Goal: Task Accomplishment & Management: Use online tool/utility

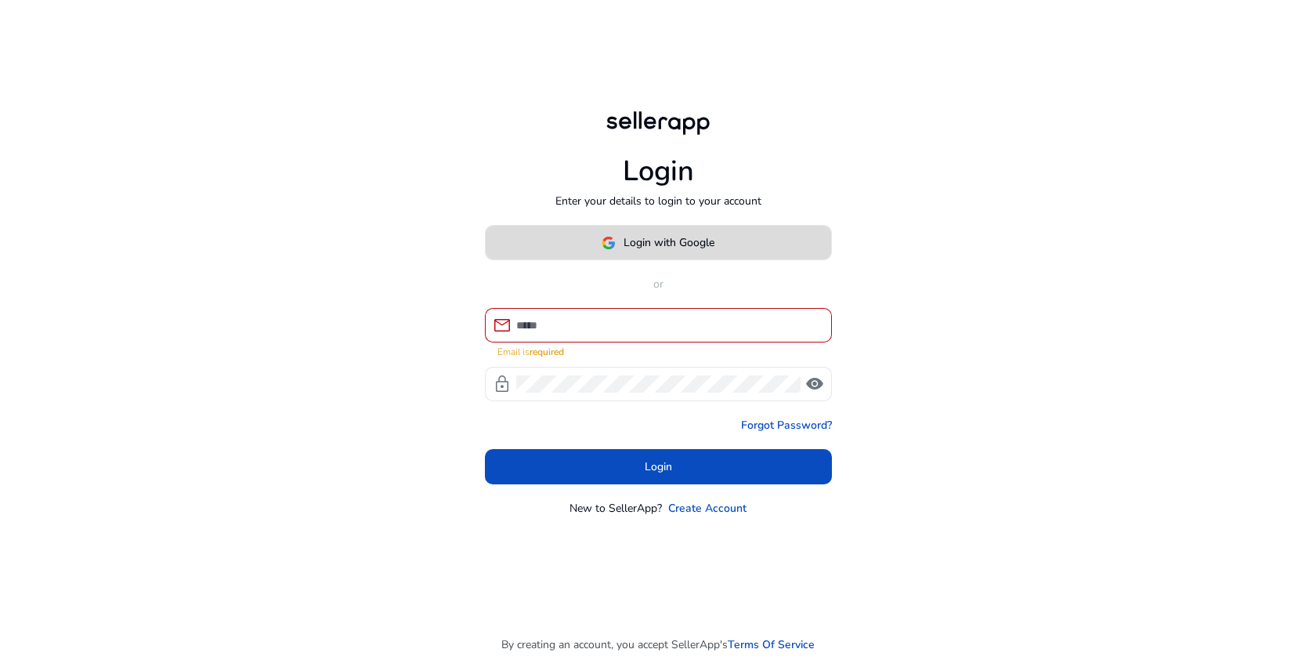
click at [714, 262] on span at bounding box center [658, 243] width 345 height 38
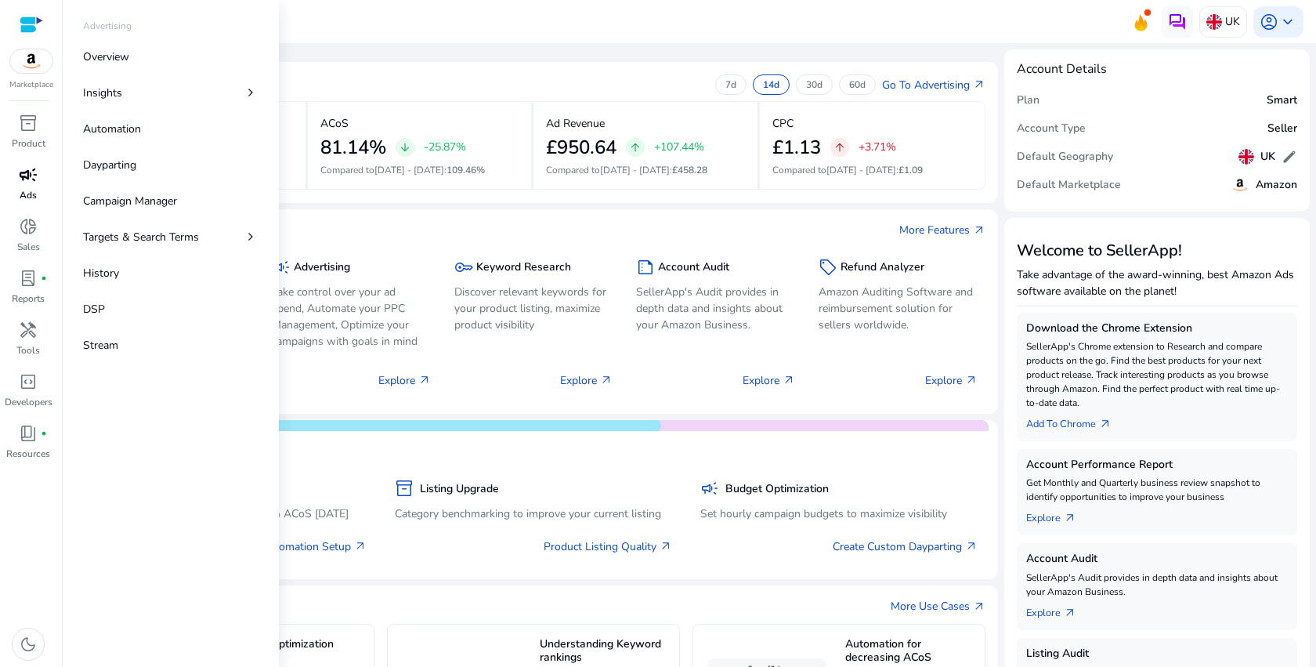
click at [30, 177] on span "campaign" at bounding box center [28, 174] width 19 height 19
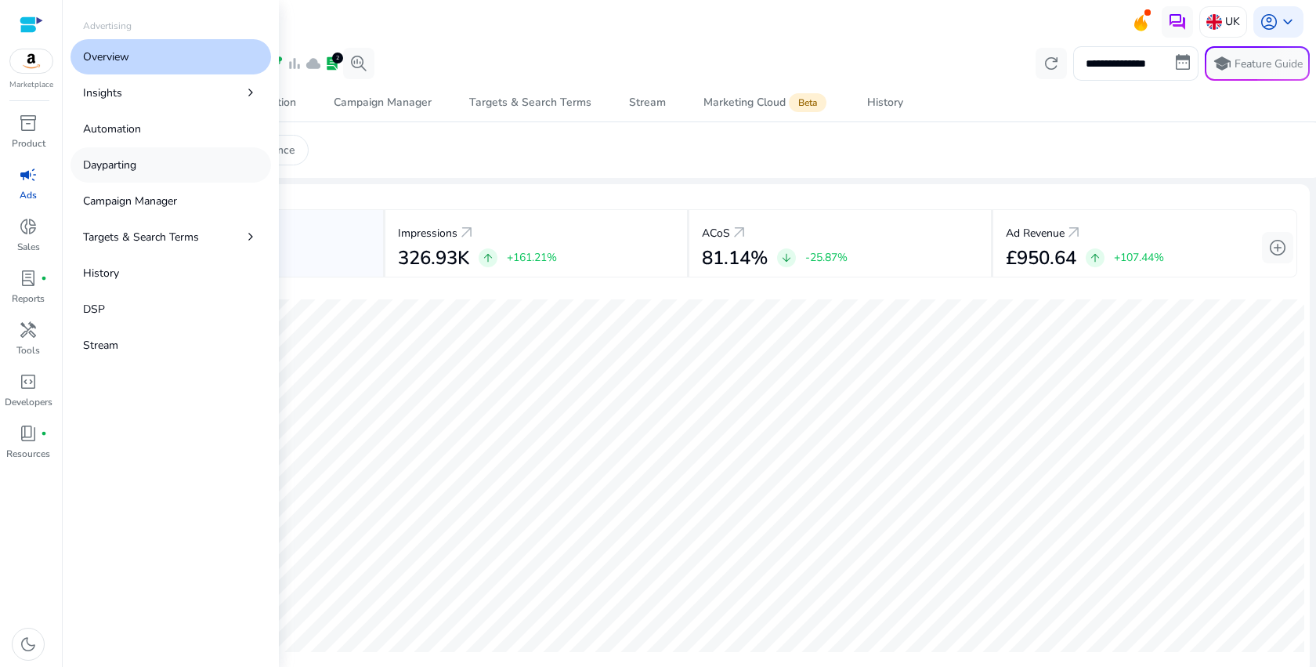
click at [109, 163] on p "Dayparting" at bounding box center [109, 165] width 53 height 16
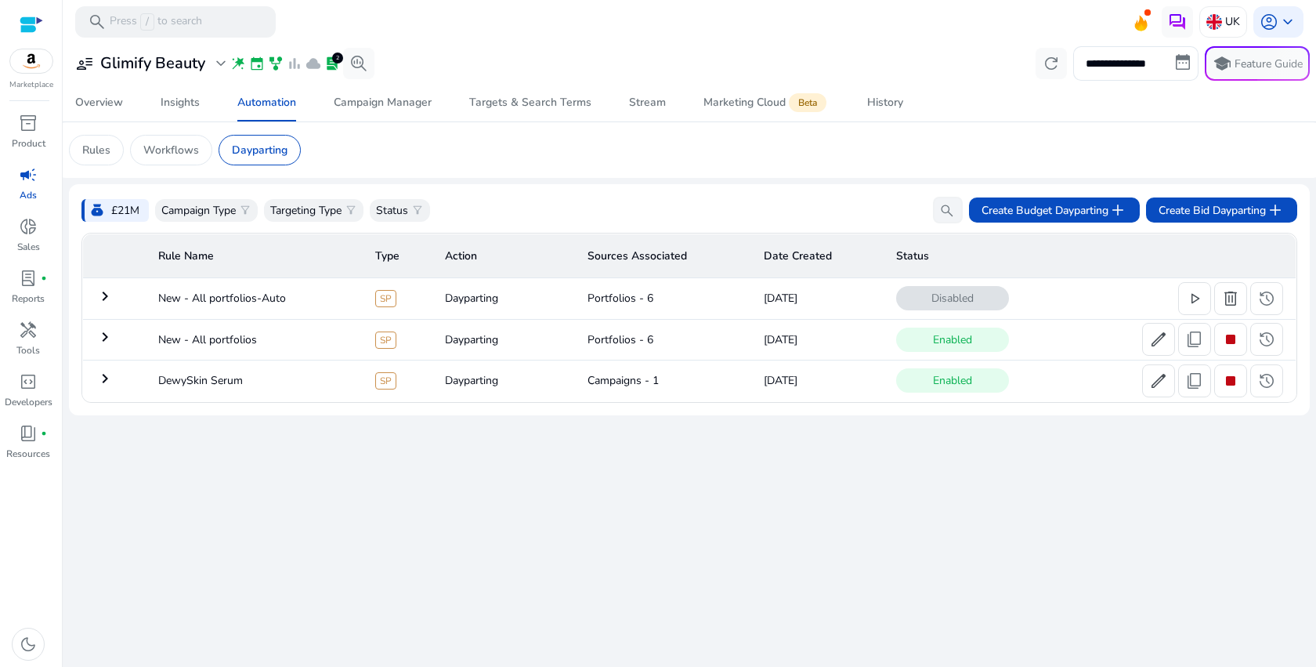
click at [110, 373] on mat-icon "keyboard_arrow_right" at bounding box center [105, 378] width 19 height 19
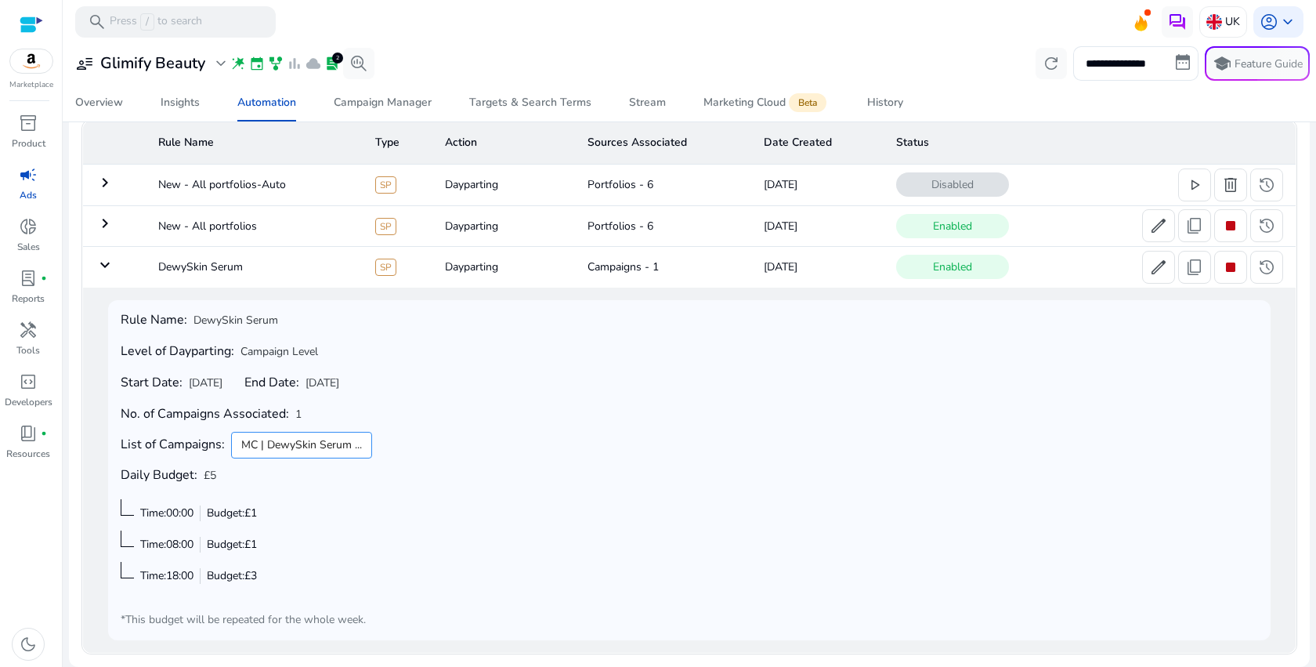
click at [103, 270] on mat-icon "keyboard_arrow_down" at bounding box center [105, 264] width 19 height 19
